Goal: Information Seeking & Learning: Learn about a topic

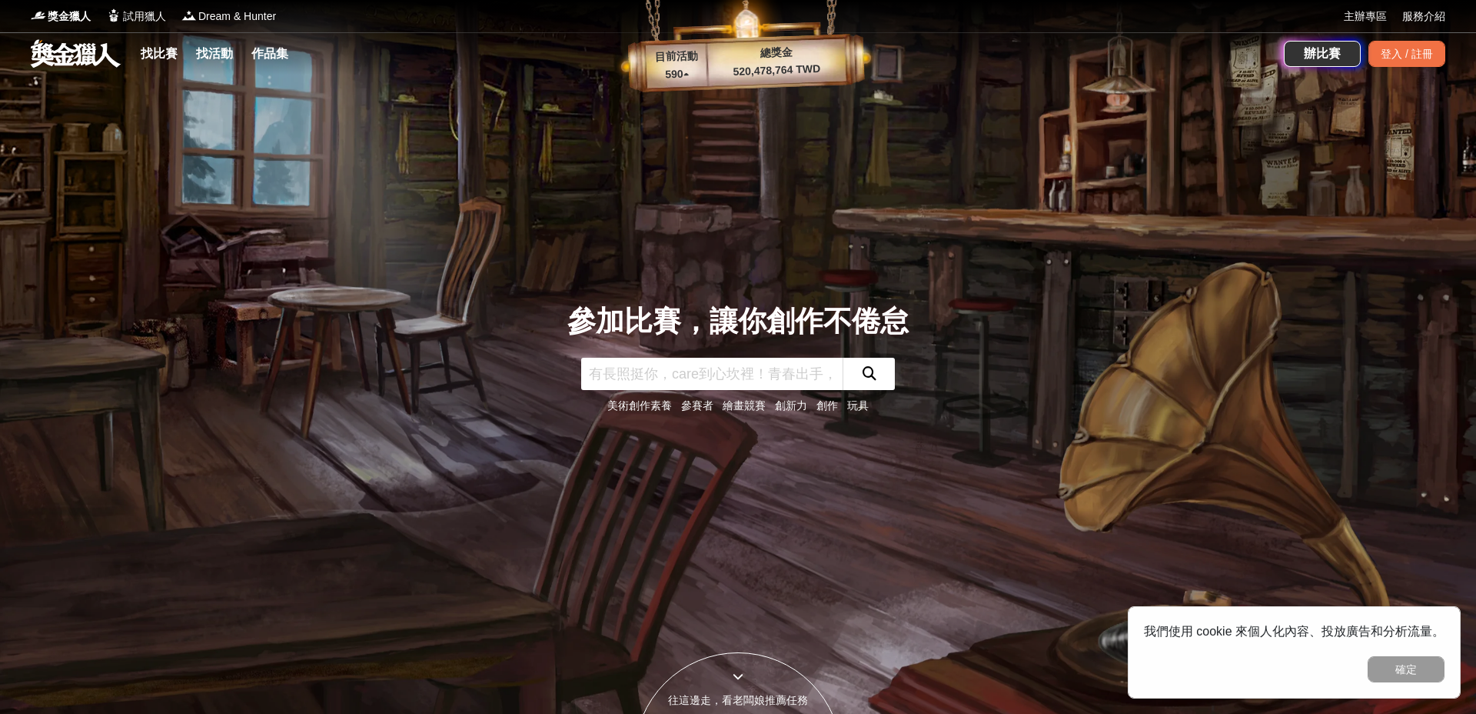
click at [744, 408] on link "繪畫競賽" at bounding box center [744, 405] width 43 height 12
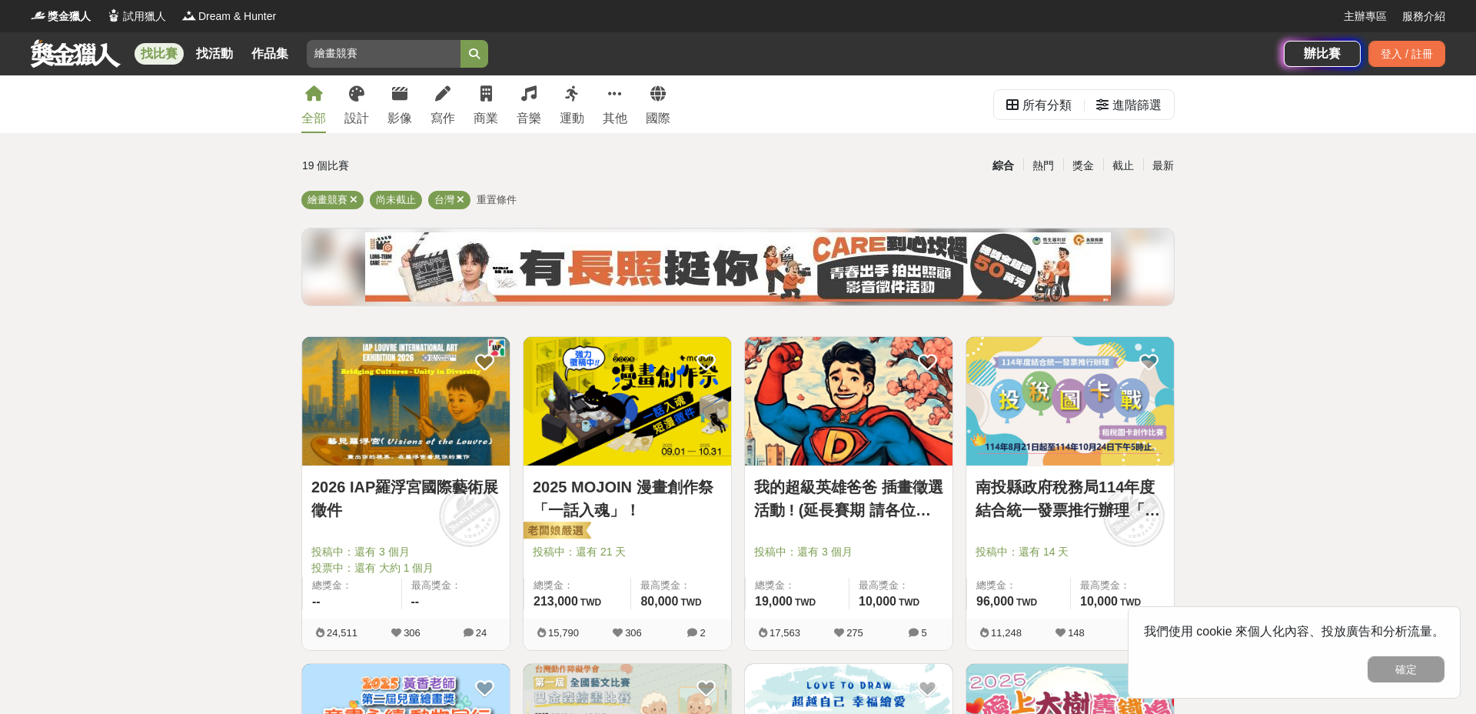
click at [631, 421] on img at bounding box center [628, 401] width 208 height 128
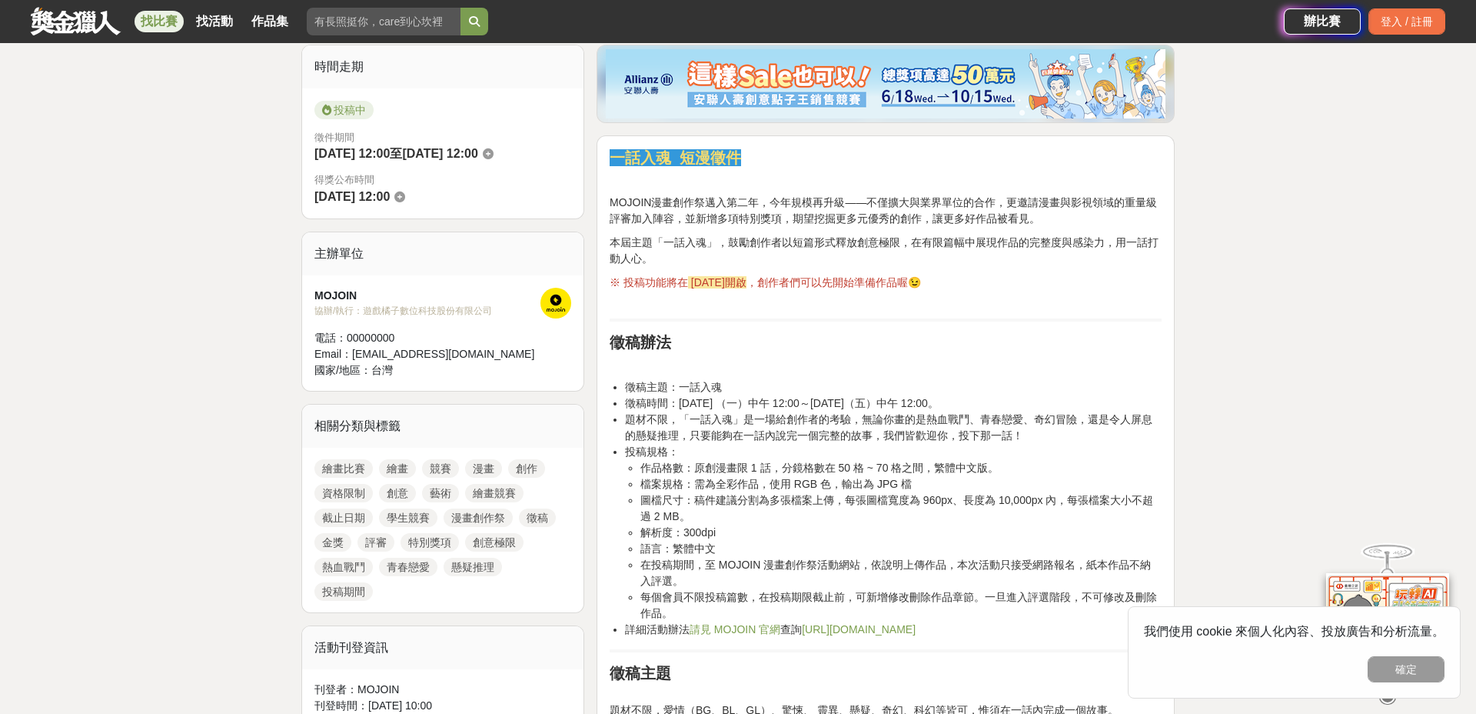
scroll to position [384, 0]
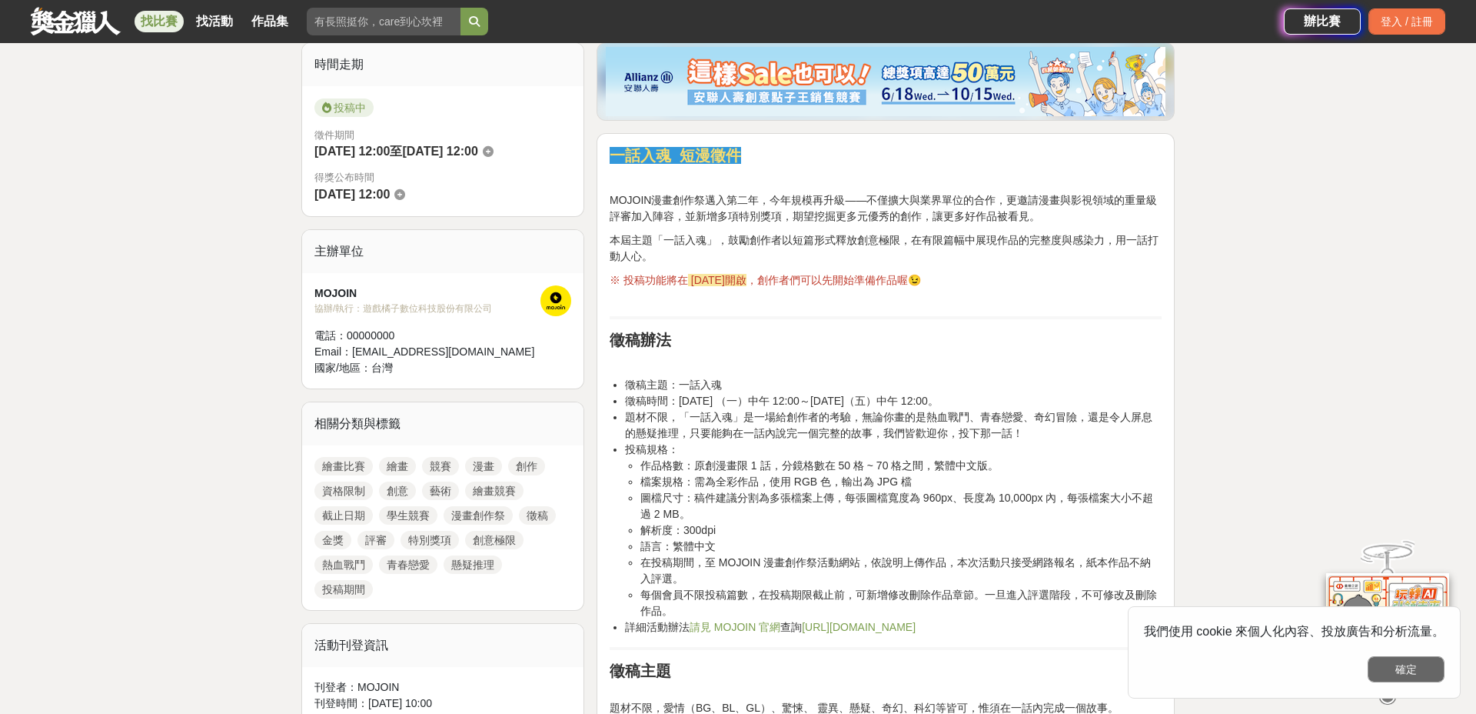
click at [1418, 670] on button "確定" at bounding box center [1406, 669] width 77 height 26
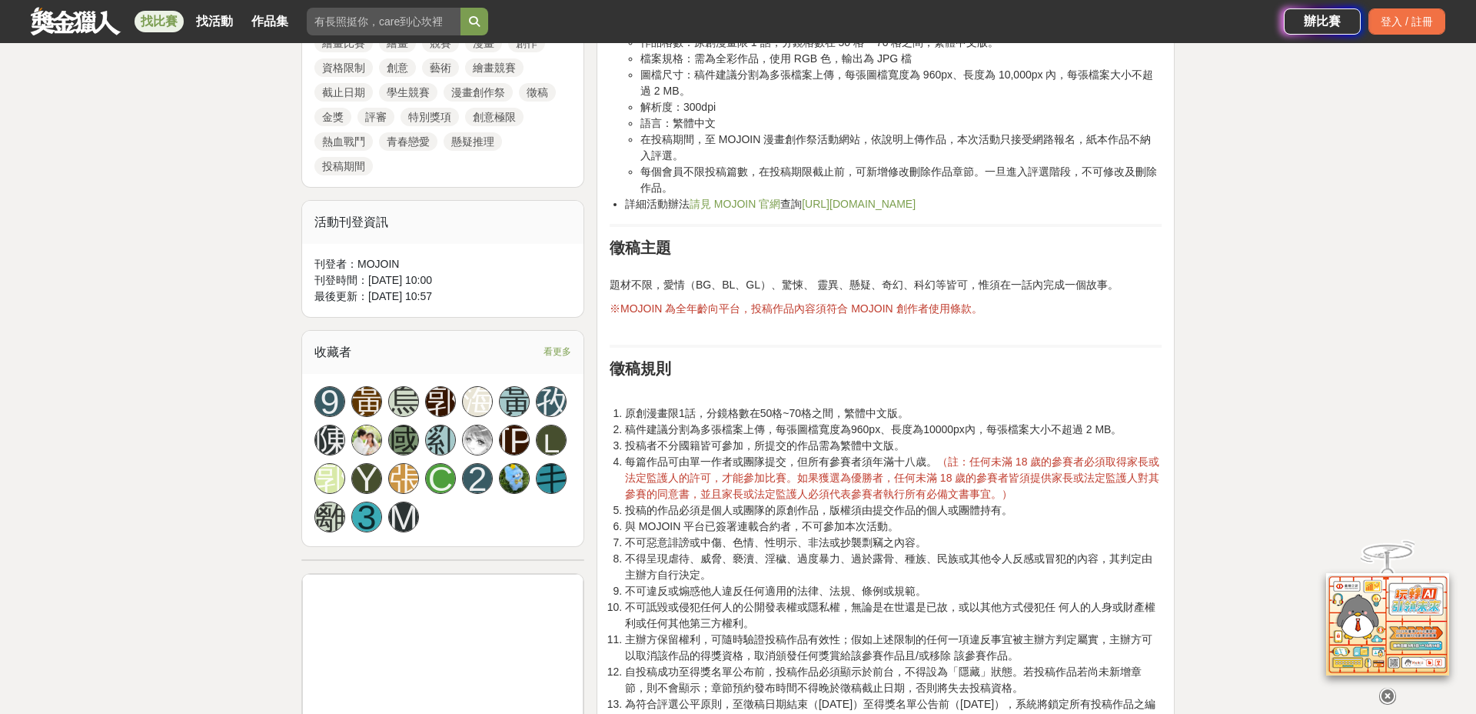
scroll to position [806, 0]
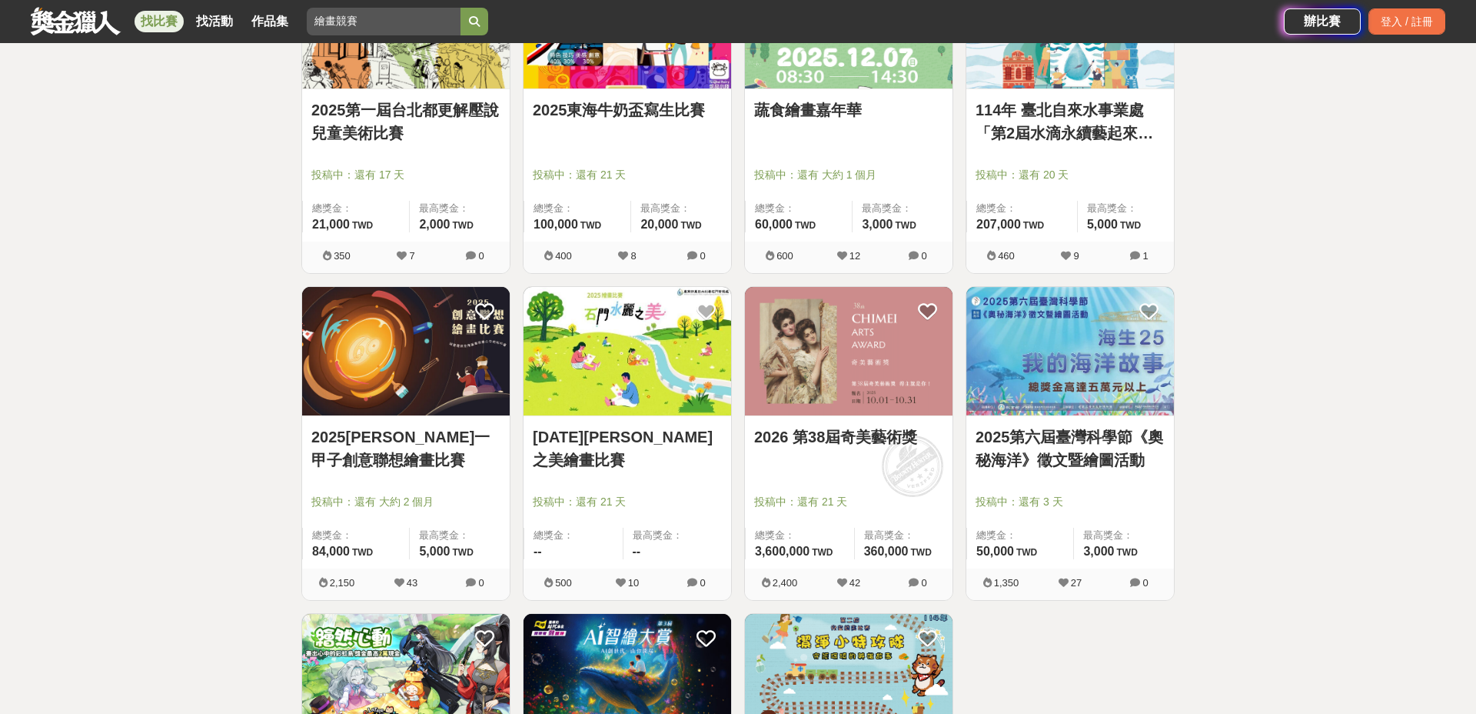
scroll to position [1031, 0]
